Goal: Obtain resource: Download file/media

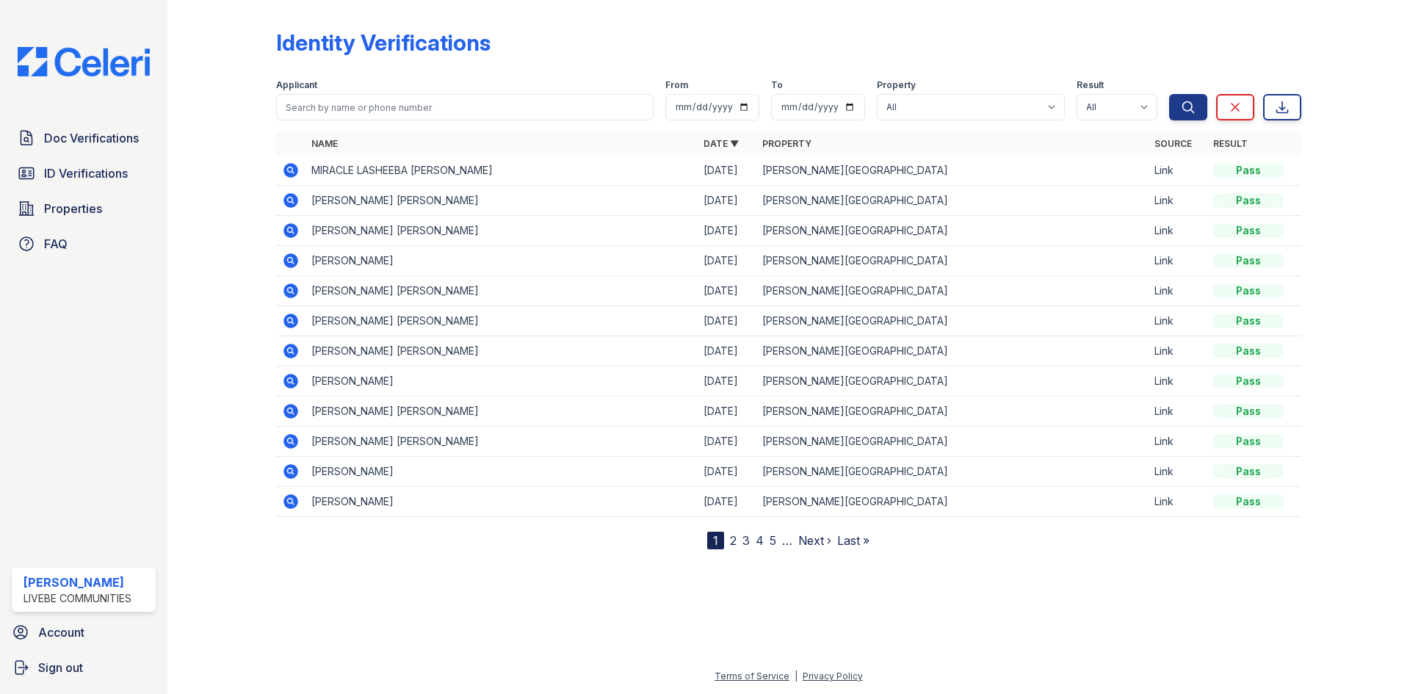
click at [292, 174] on icon at bounding box center [290, 170] width 15 height 15
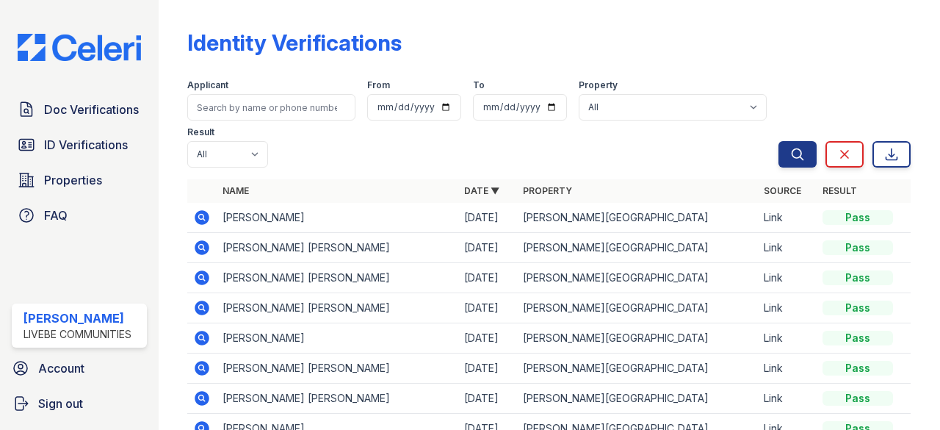
click at [203, 217] on icon at bounding box center [202, 216] width 4 height 4
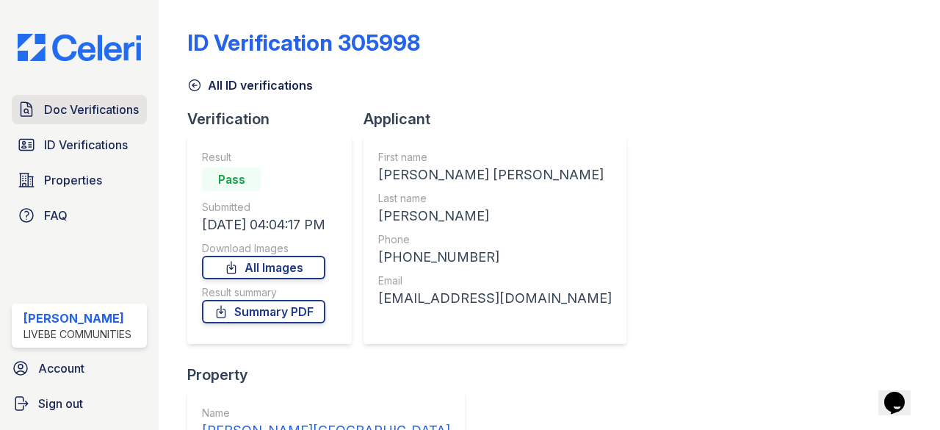
click at [87, 120] on link "Doc Verifications" at bounding box center [79, 109] width 135 height 29
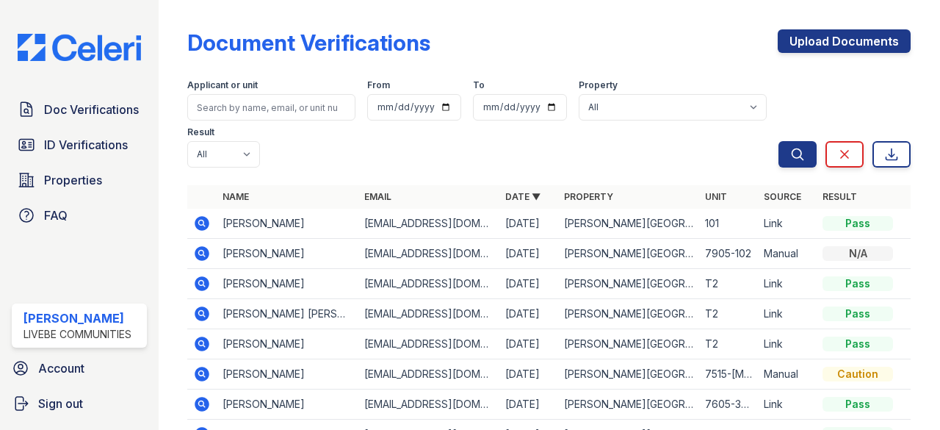
drag, startPoint x: 881, startPoint y: 29, endPoint x: 853, endPoint y: -15, distance: 52.1
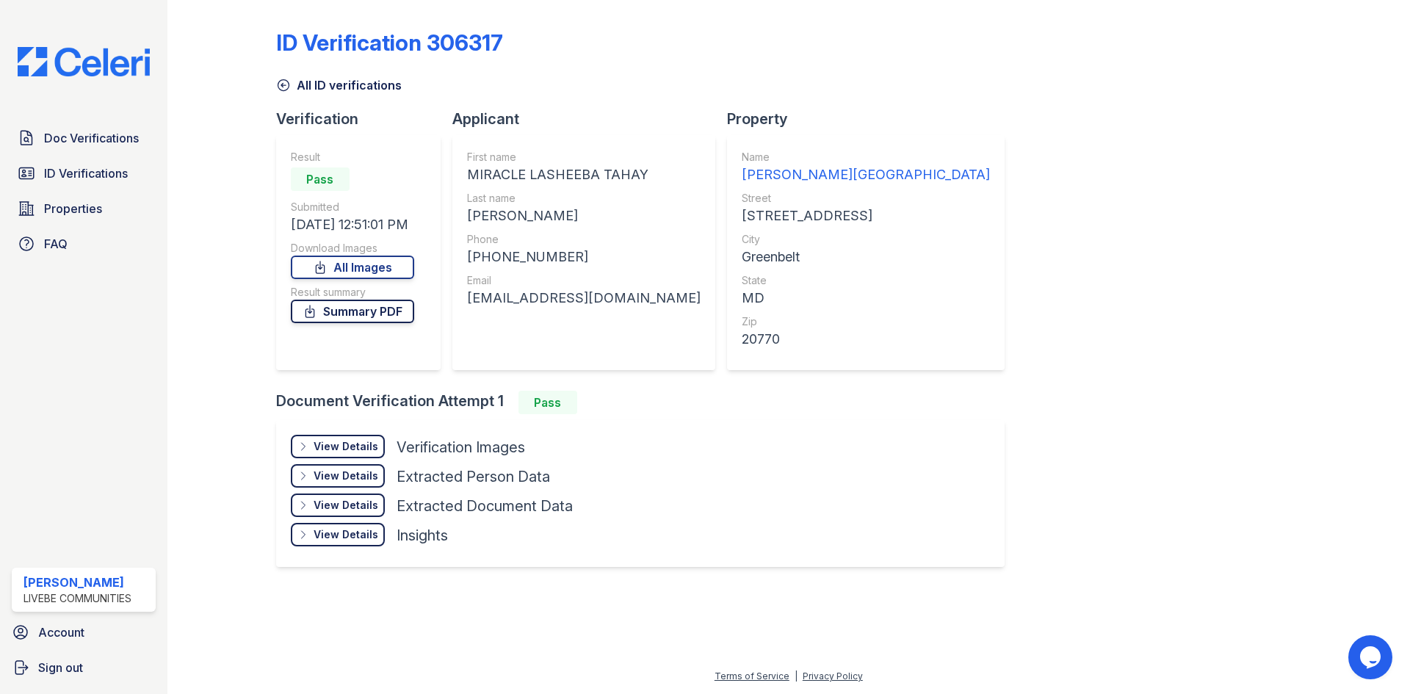
click at [363, 312] on link "Summary PDF" at bounding box center [352, 311] width 123 height 23
click at [344, 445] on div "View Details" at bounding box center [346, 446] width 65 height 15
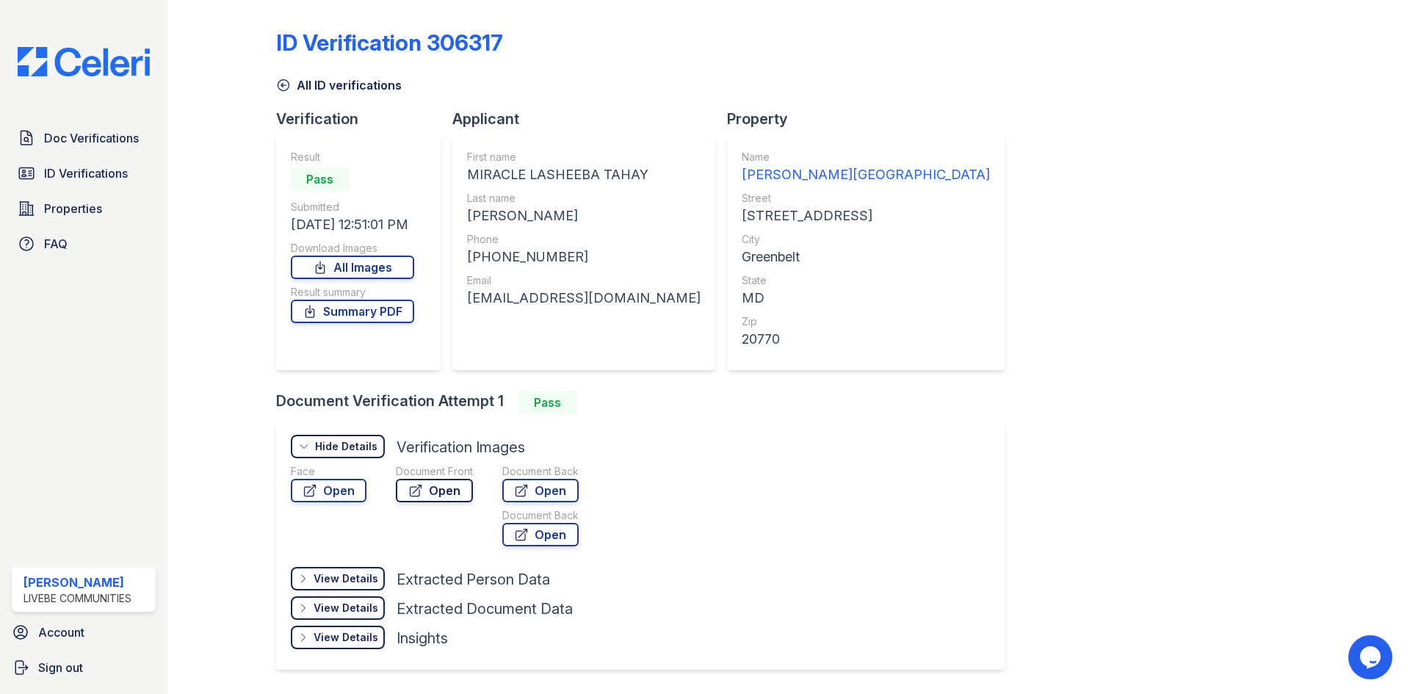
click at [458, 492] on link "Open" at bounding box center [434, 490] width 77 height 23
